Goal: Complete Application Form: Complete application form

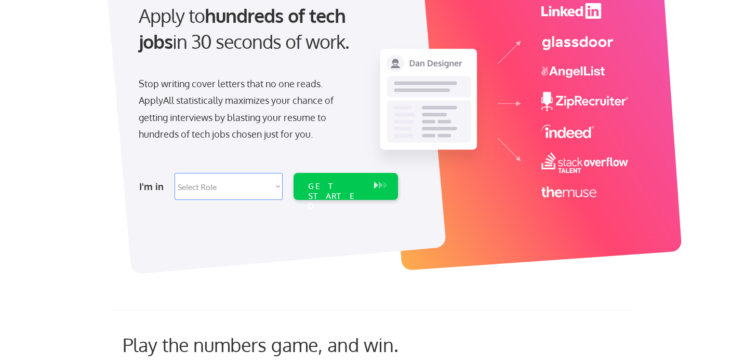
scroll to position [139, 0]
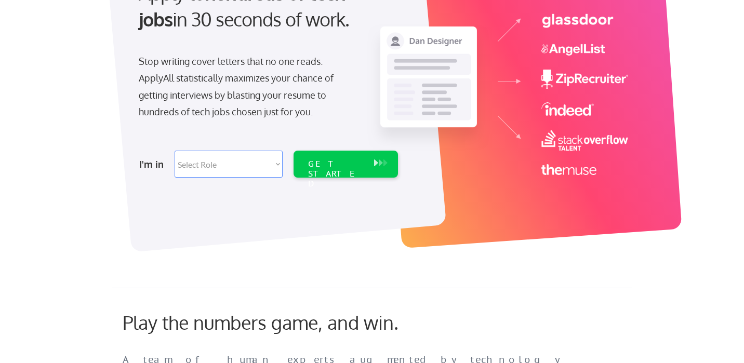
click at [247, 168] on select "Select Role Software Engineering Product Management Customer Success Sales UI/U…" at bounding box center [229, 164] width 108 height 27
select select ""BLANK_1427118194589""
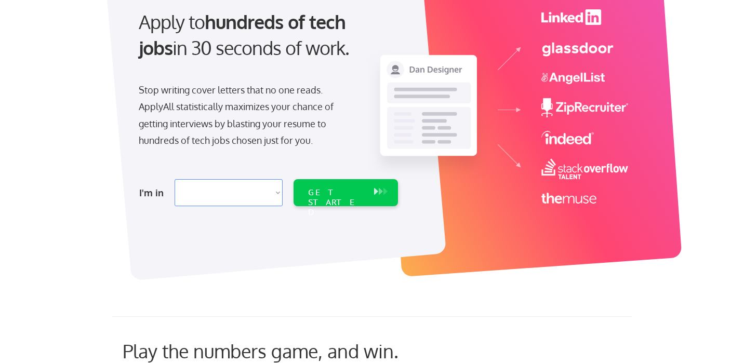
scroll to position [0, 0]
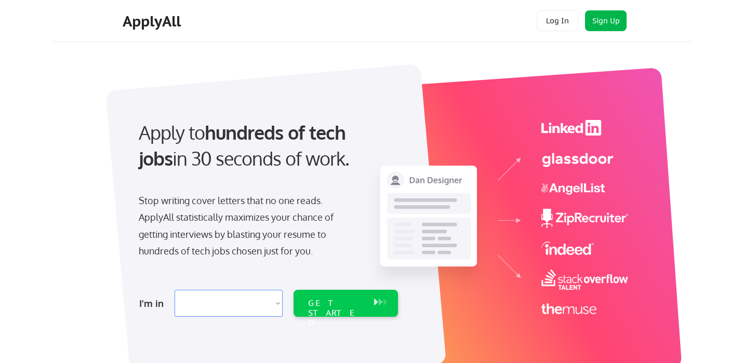
click at [601, 22] on button "Sign Up" at bounding box center [606, 20] width 42 height 21
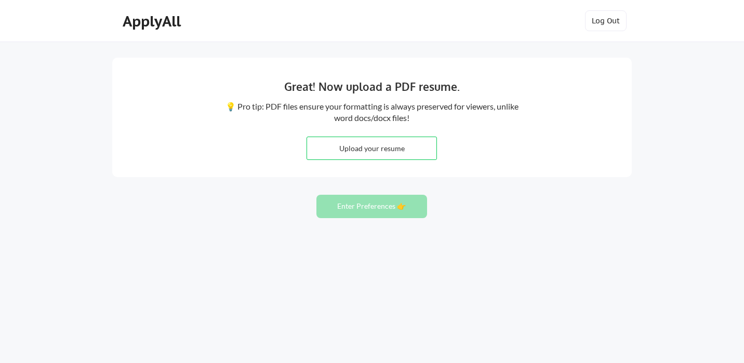
click at [372, 147] on input "file" at bounding box center [371, 148] width 129 height 22
type input "C:\fakepath\Resume_(General).pdf"
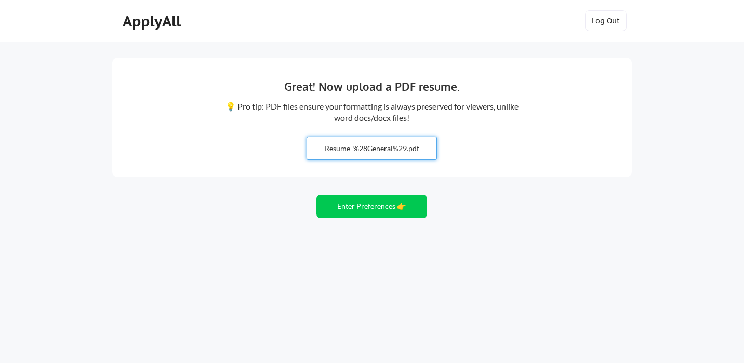
click at [356, 149] on input "file" at bounding box center [371, 148] width 129 height 22
type input "C:\fakepath\Makinzie_Krebsbach Resume.pdf"
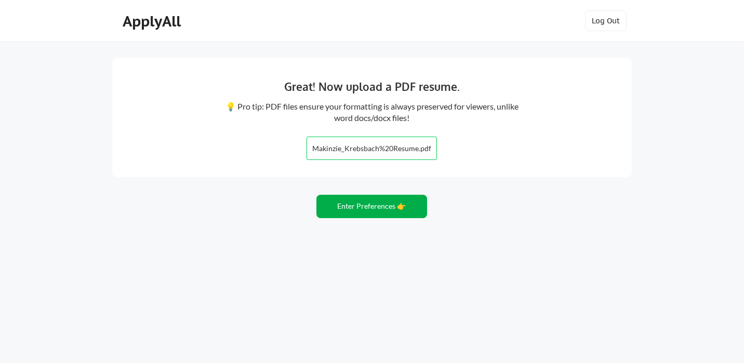
click at [387, 205] on button "Enter Preferences 👉" at bounding box center [372, 206] width 111 height 23
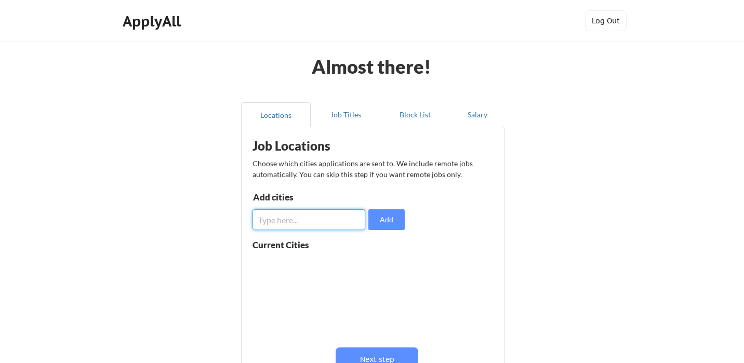
click at [335, 219] on input "input" at bounding box center [309, 219] width 113 height 21
click at [377, 218] on button "Add" at bounding box center [387, 219] width 36 height 21
click at [320, 219] on input "input" at bounding box center [309, 219] width 113 height 21
type input "[GEOGRAPHIC_DATA]"
click at [387, 221] on button "Add" at bounding box center [387, 219] width 36 height 21
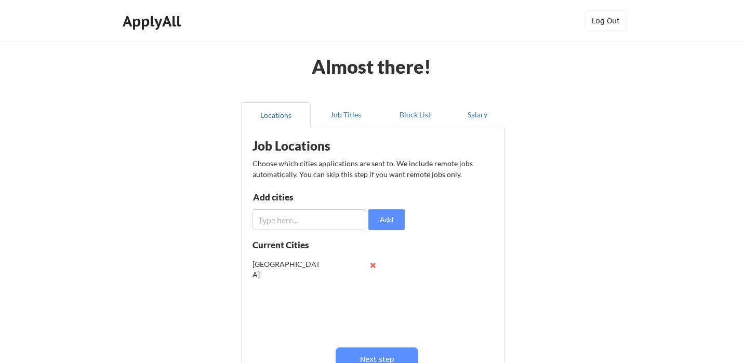
click at [318, 220] on input "input" at bounding box center [309, 219] width 113 height 21
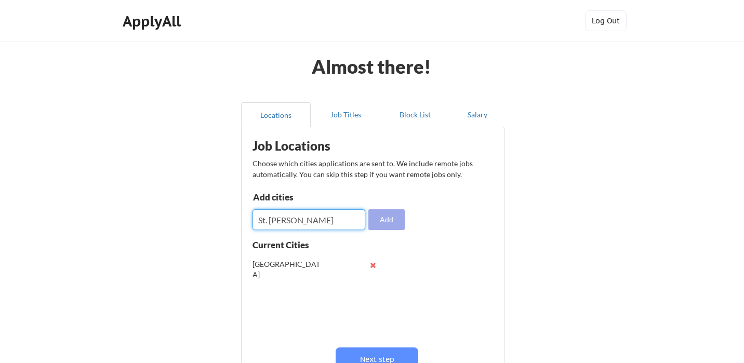
type input "St. [PERSON_NAME]"
click at [384, 213] on button "Add" at bounding box center [387, 219] width 36 height 21
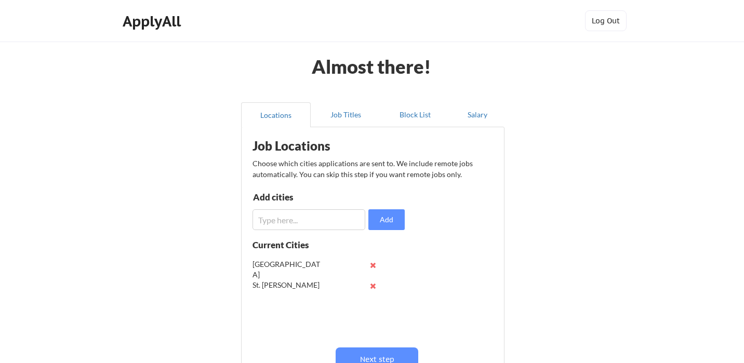
click at [277, 221] on input "input" at bounding box center [309, 219] width 113 height 21
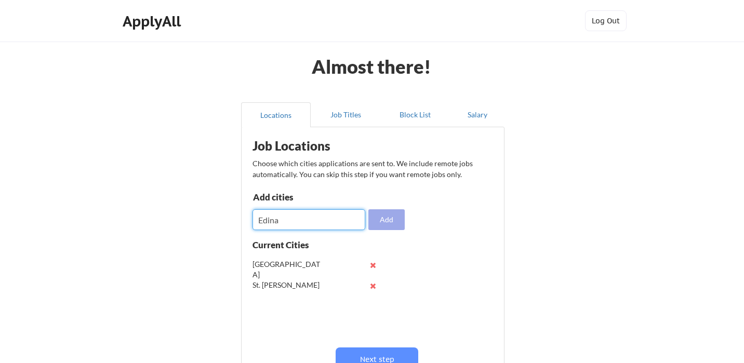
type input "Edina"
drag, startPoint x: 391, startPoint y: 220, endPoint x: 372, endPoint y: 225, distance: 20.4
click at [391, 220] on button "Add" at bounding box center [387, 219] width 36 height 21
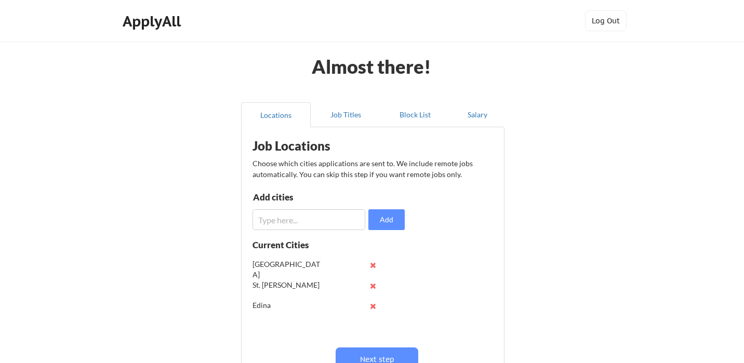
click at [296, 218] on input "input" at bounding box center [309, 219] width 113 height 21
type input "M"
click at [372, 307] on button at bounding box center [373, 307] width 8 height 8
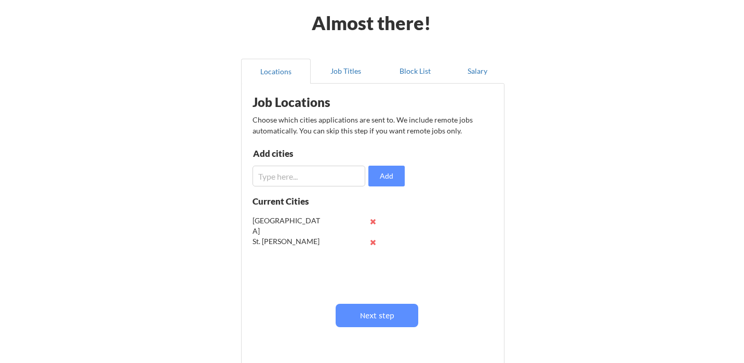
scroll to position [73, 0]
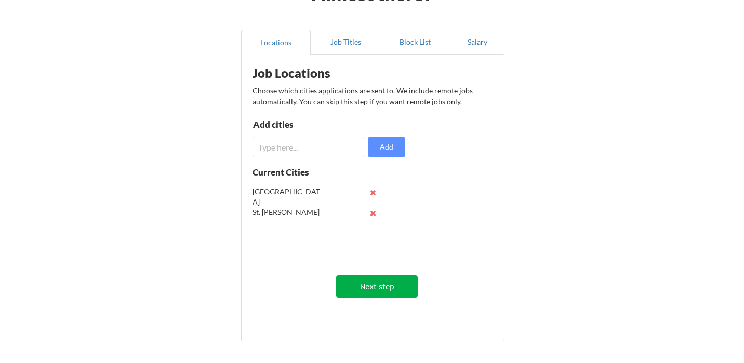
click at [393, 291] on button "Next step" at bounding box center [377, 286] width 83 height 23
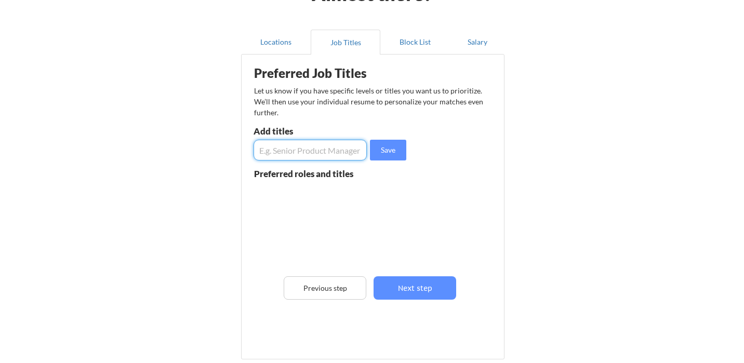
click at [329, 155] on input "input" at bounding box center [310, 150] width 113 height 21
type input "Project Manager"
click at [390, 152] on button "Save" at bounding box center [388, 150] width 36 height 21
click at [317, 151] on input "input" at bounding box center [310, 150] width 113 height 21
type input "Field Marketing"
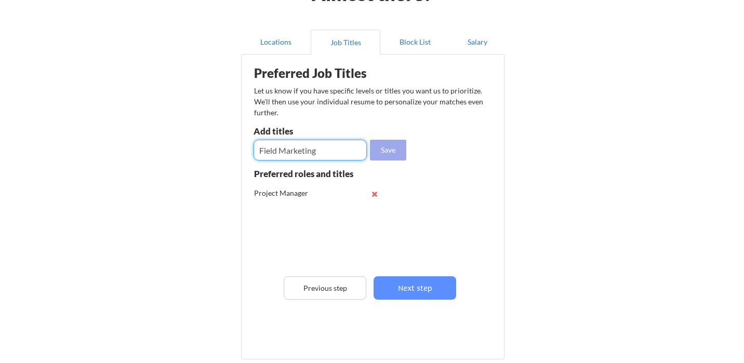
click at [383, 151] on button "Save" at bounding box center [388, 150] width 36 height 21
click at [298, 153] on input "input" at bounding box center [310, 150] width 113 height 21
type input "Sales Associate"
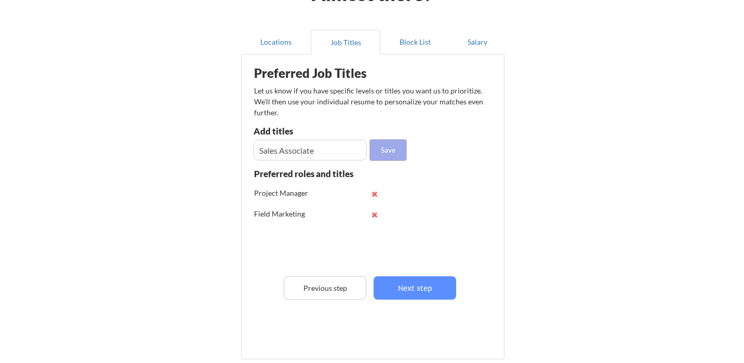
drag, startPoint x: 395, startPoint y: 155, endPoint x: 356, endPoint y: 157, distance: 38.5
click at [394, 155] on button "Save" at bounding box center [388, 150] width 36 height 21
click at [294, 154] on input "input" at bounding box center [310, 150] width 113 height 21
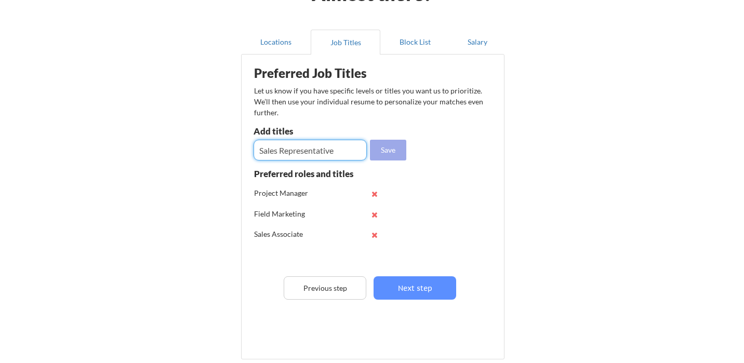
type input "Sales Representative"
click at [392, 153] on button "Save" at bounding box center [388, 150] width 36 height 21
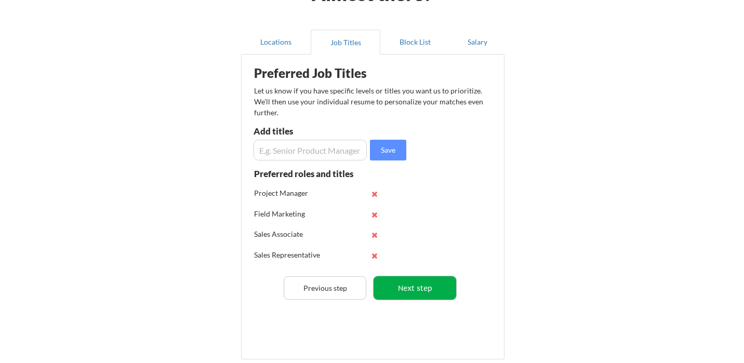
click at [430, 292] on button "Next step" at bounding box center [415, 288] width 83 height 23
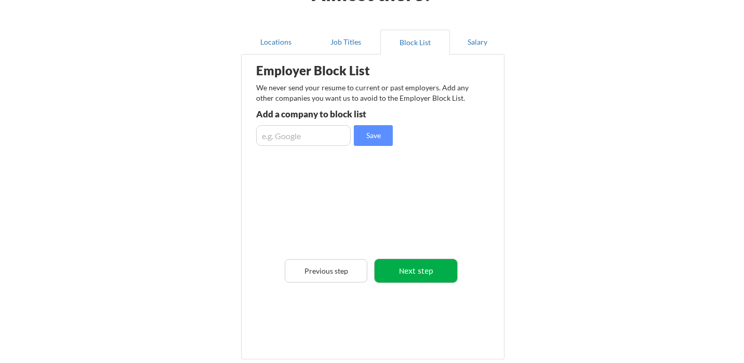
click at [424, 273] on button "Next step" at bounding box center [416, 270] width 83 height 23
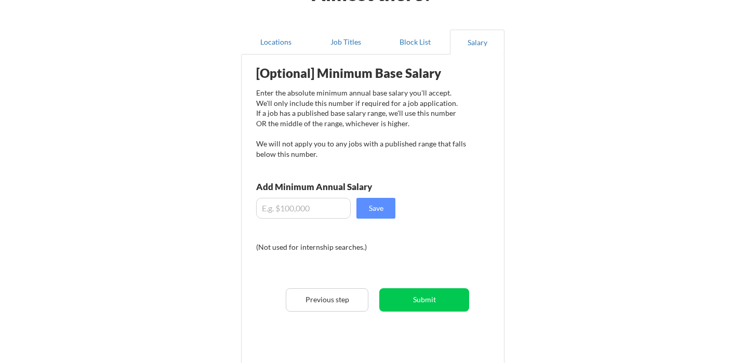
click at [292, 209] on input "input" at bounding box center [303, 208] width 95 height 21
drag, startPoint x: 303, startPoint y: 211, endPoint x: 268, endPoint y: 211, distance: 34.3
click at [268, 211] on input "input" at bounding box center [303, 208] width 95 height 21
type input "$70,000"
click at [381, 210] on button "Save" at bounding box center [376, 208] width 39 height 21
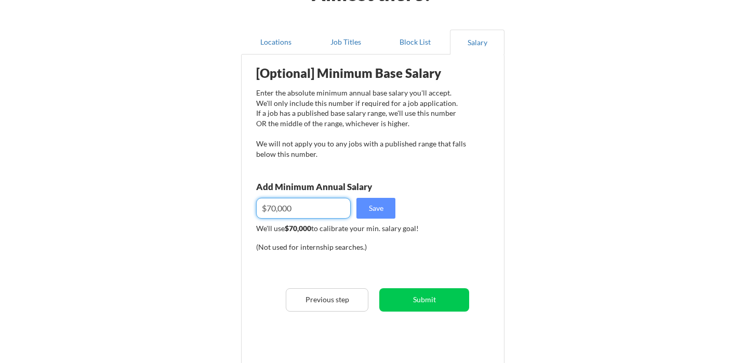
drag, startPoint x: 297, startPoint y: 208, endPoint x: 267, endPoint y: 209, distance: 29.6
click at [267, 209] on input "input" at bounding box center [303, 208] width 95 height 21
drag, startPoint x: 364, startPoint y: 208, endPoint x: 375, endPoint y: 213, distance: 11.7
click at [364, 208] on button "Save" at bounding box center [376, 208] width 39 height 21
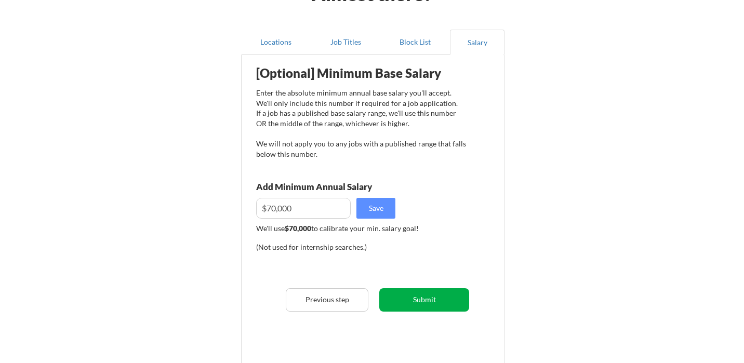
click at [427, 295] on button "Submit" at bounding box center [424, 299] width 90 height 23
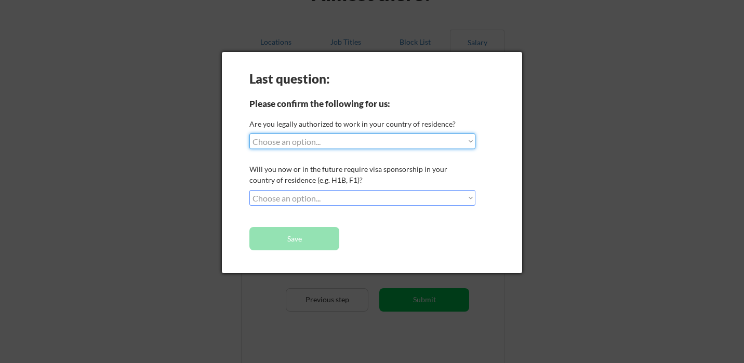
click at [311, 142] on select "Choose an option... Yes, I am a [DEMOGRAPHIC_DATA] Citizen Yes, I am a [DEMOGRA…" at bounding box center [363, 142] width 226 height 16
select select ""yes__i_am_a_[DEMOGRAPHIC_DATA]""
click at [337, 195] on select "Choose an option... No, I will not need sponsorship Yes, I will need sponsorship" at bounding box center [363, 198] width 226 height 16
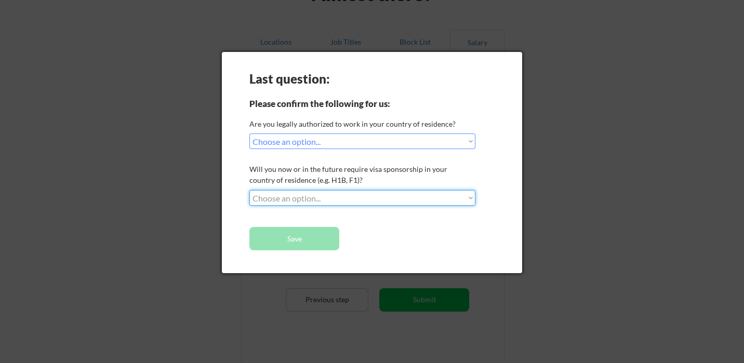
select select ""no__i_will_not_need_sponsorship""
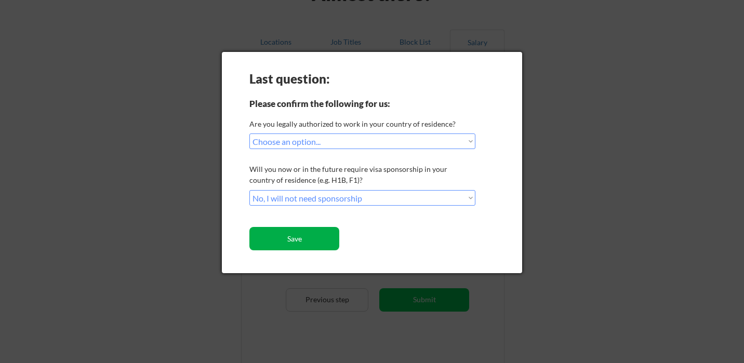
click at [323, 234] on button "Save" at bounding box center [295, 238] width 90 height 23
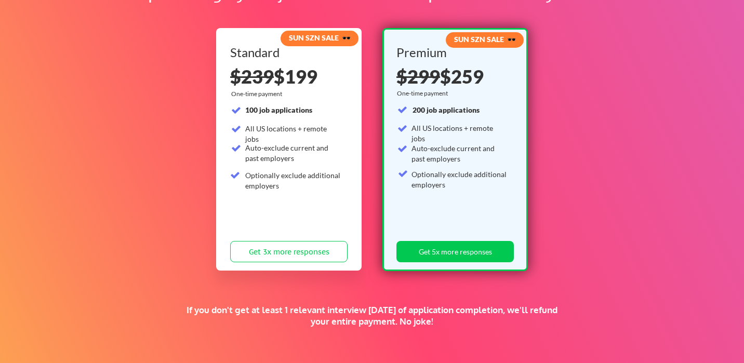
scroll to position [85, 0]
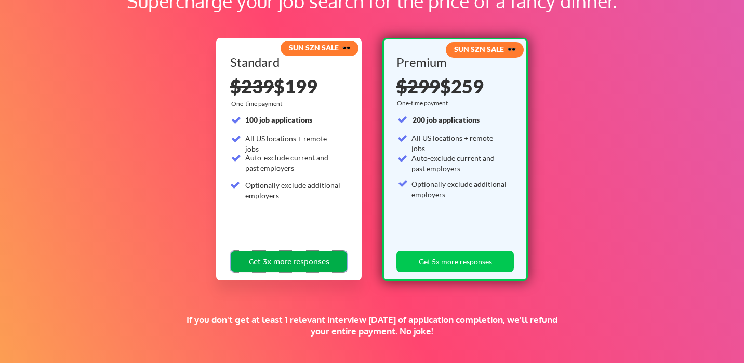
click at [289, 260] on button "Get 3x more responses" at bounding box center [288, 261] width 117 height 21
